Goal: Use online tool/utility: Use online tool/utility

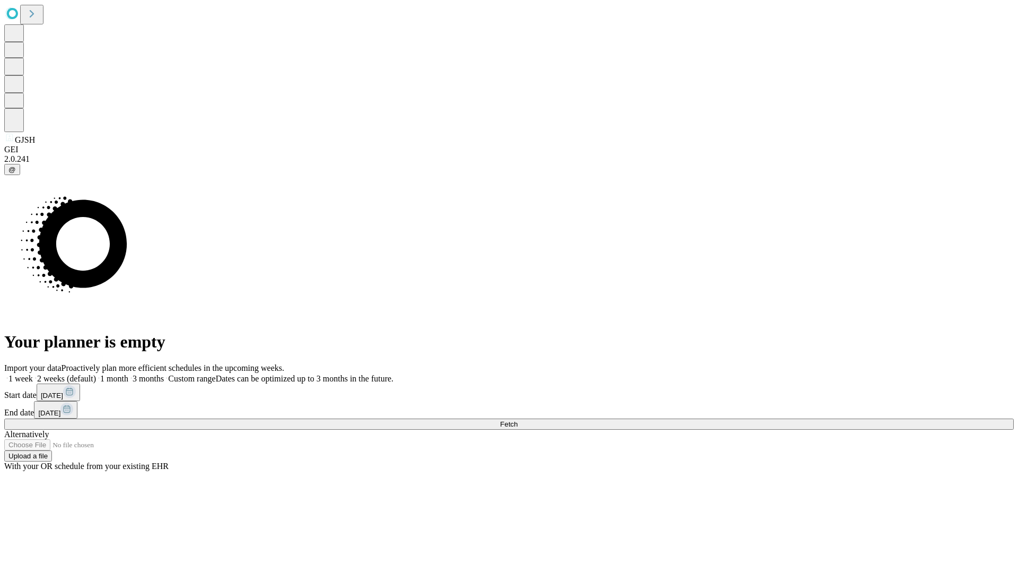
click at [518, 420] on span "Fetch" at bounding box center [509, 424] width 18 height 8
